Goal: Task Accomplishment & Management: Use online tool/utility

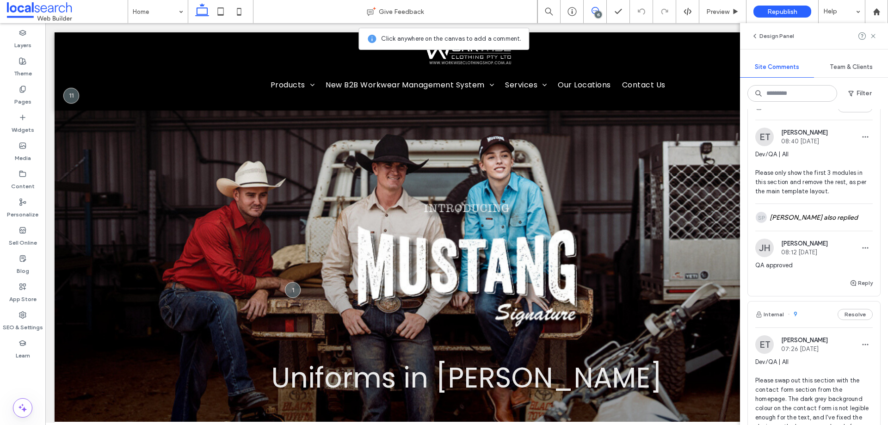
scroll to position [1295, 0]
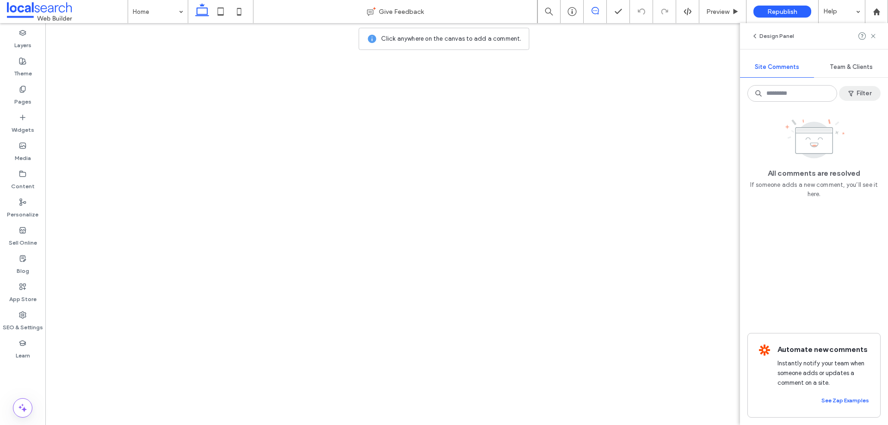
click at [852, 91] on icon "button" at bounding box center [850, 93] width 7 height 7
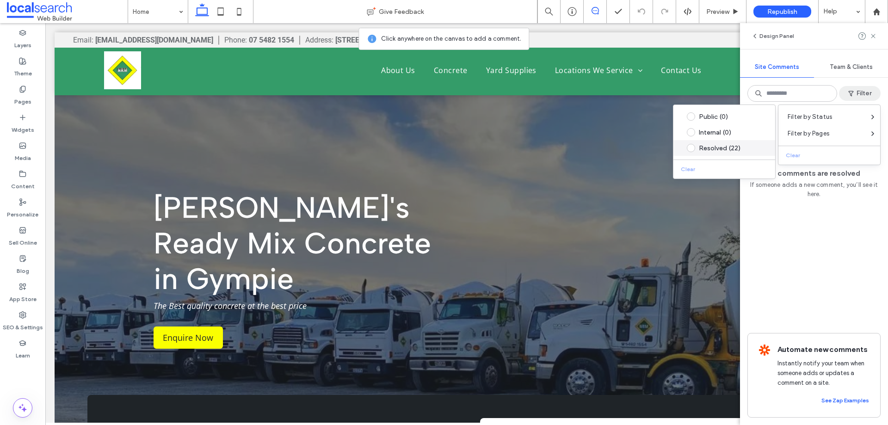
click at [729, 144] on div "Resolved (22)" at bounding box center [731, 148] width 65 height 8
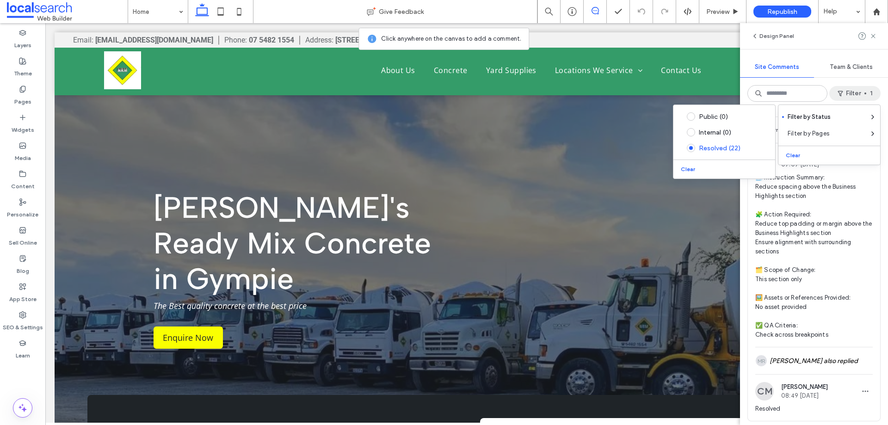
click at [872, 93] on button "Filter 1" at bounding box center [854, 93] width 51 height 15
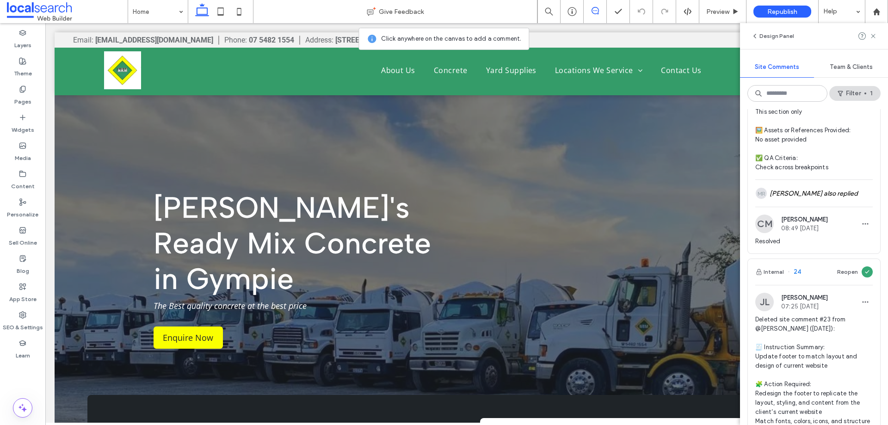
scroll to position [185, 0]
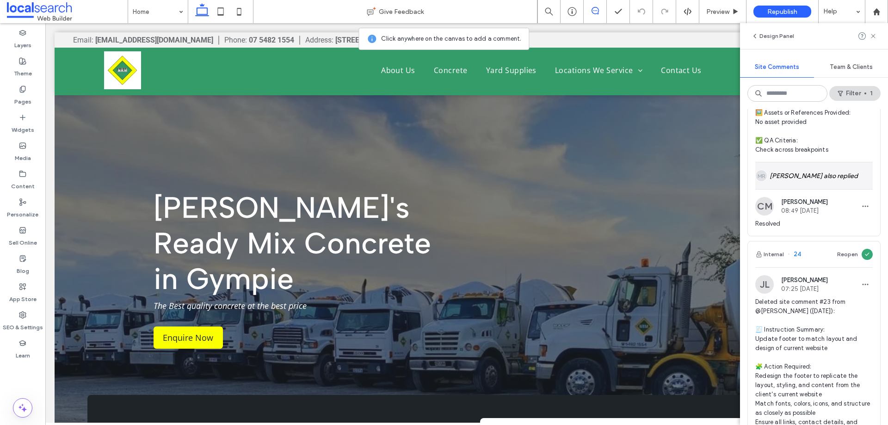
click at [799, 183] on div "[PERSON_NAME] also replied" at bounding box center [813, 175] width 117 height 27
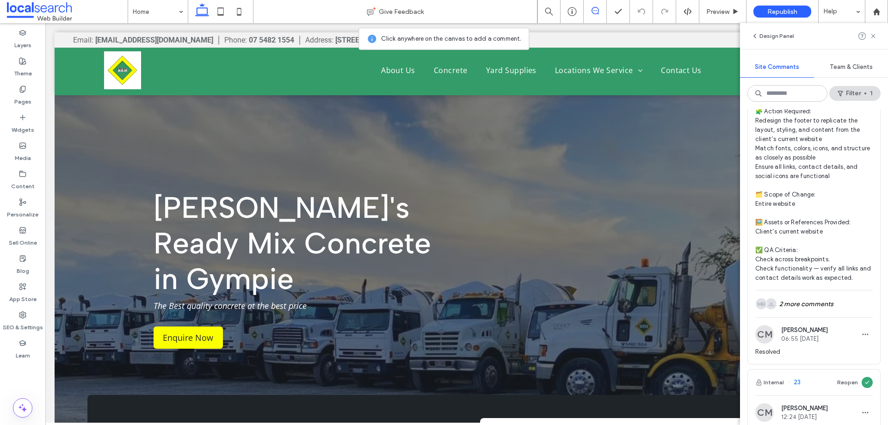
scroll to position [462, 0]
click at [794, 301] on div "JL MR 2 more comments" at bounding box center [813, 303] width 117 height 27
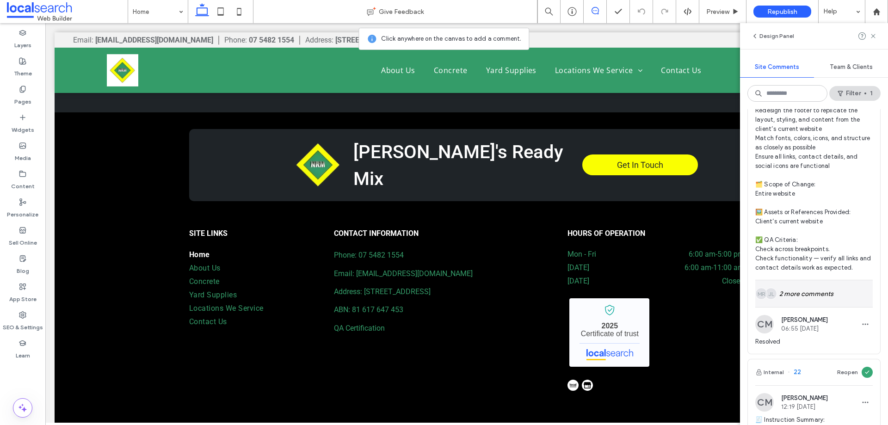
scroll to position [925, 0]
click at [784, 289] on div "JL MR 2 more comments" at bounding box center [813, 292] width 117 height 27
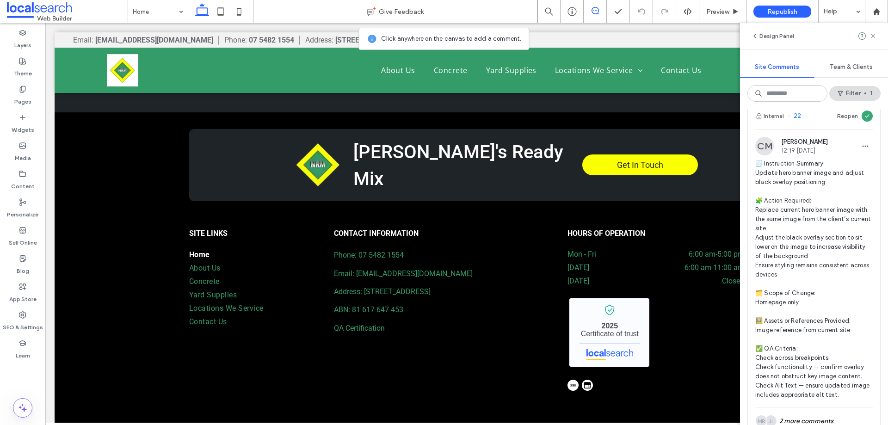
scroll to position [1295, 0]
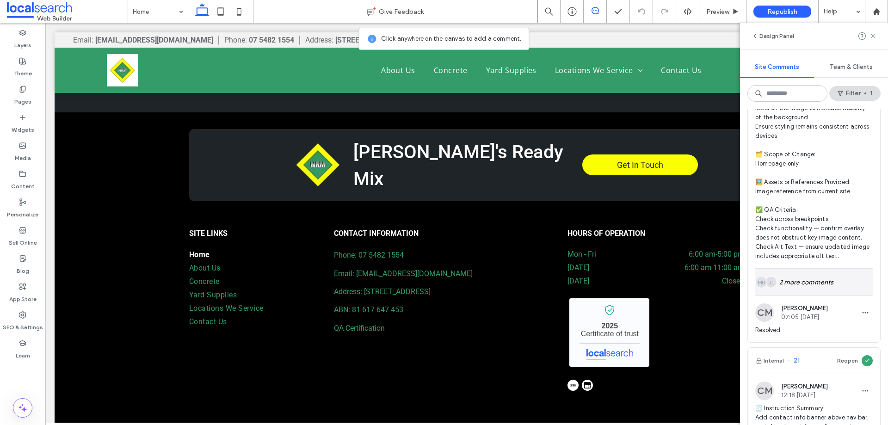
click at [791, 283] on div "JL MR 2 more comments" at bounding box center [813, 282] width 117 height 27
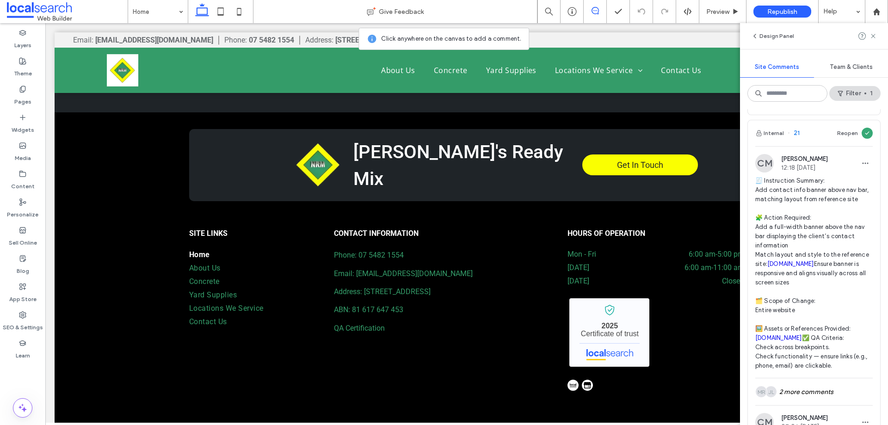
scroll to position [1757, 0]
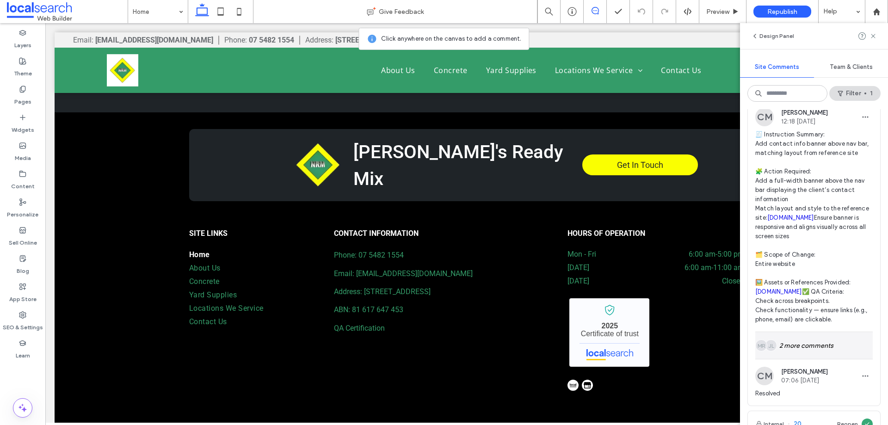
click at [796, 359] on div "JL MR 2 more comments" at bounding box center [813, 345] width 117 height 27
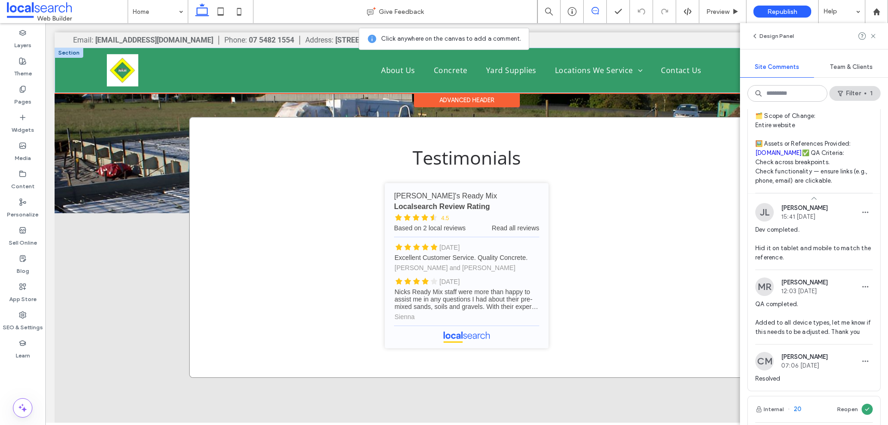
scroll to position [1583, 0]
